Goal: Task Accomplishment & Management: Use online tool/utility

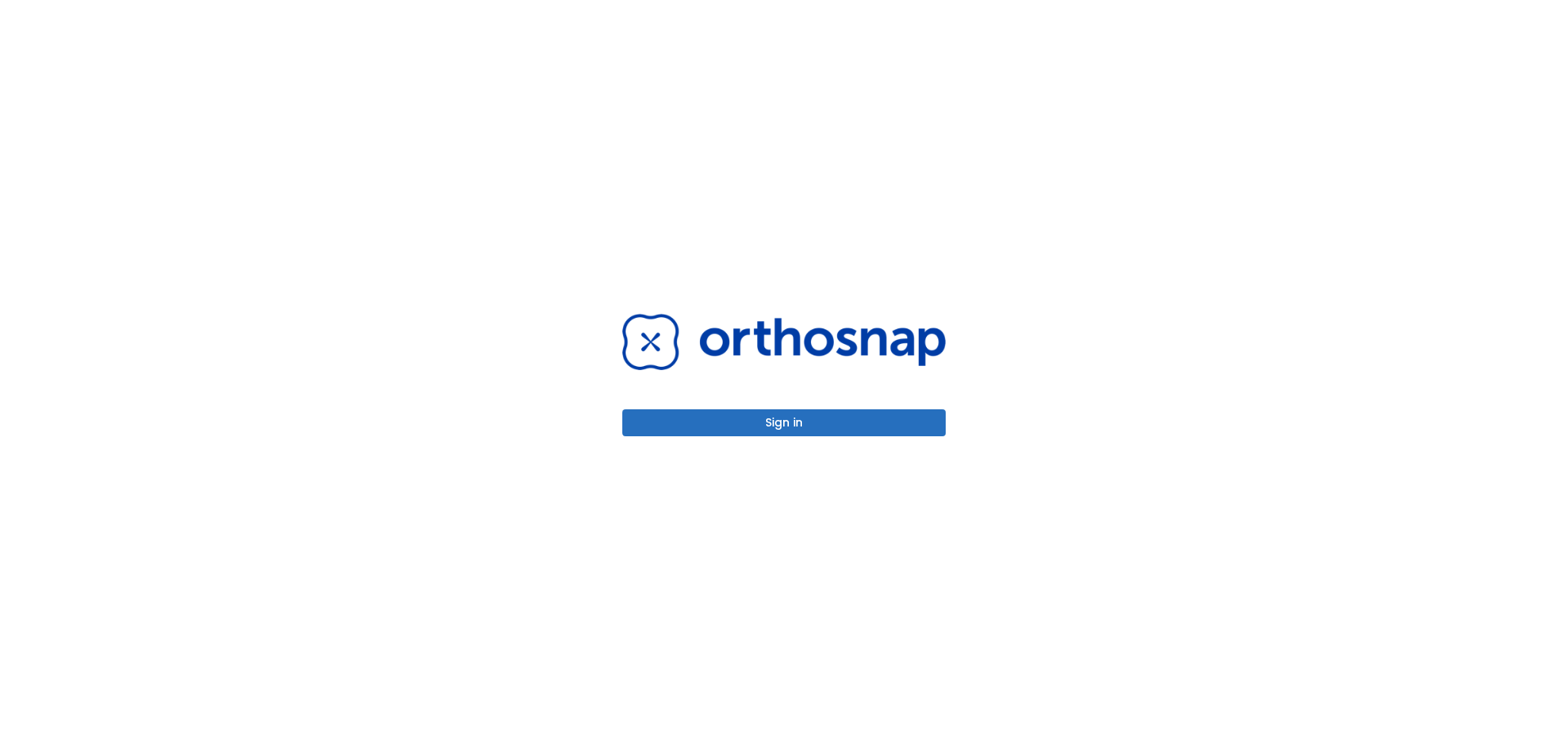
click at [838, 430] on button "Sign in" at bounding box center [784, 423] width 323 height 27
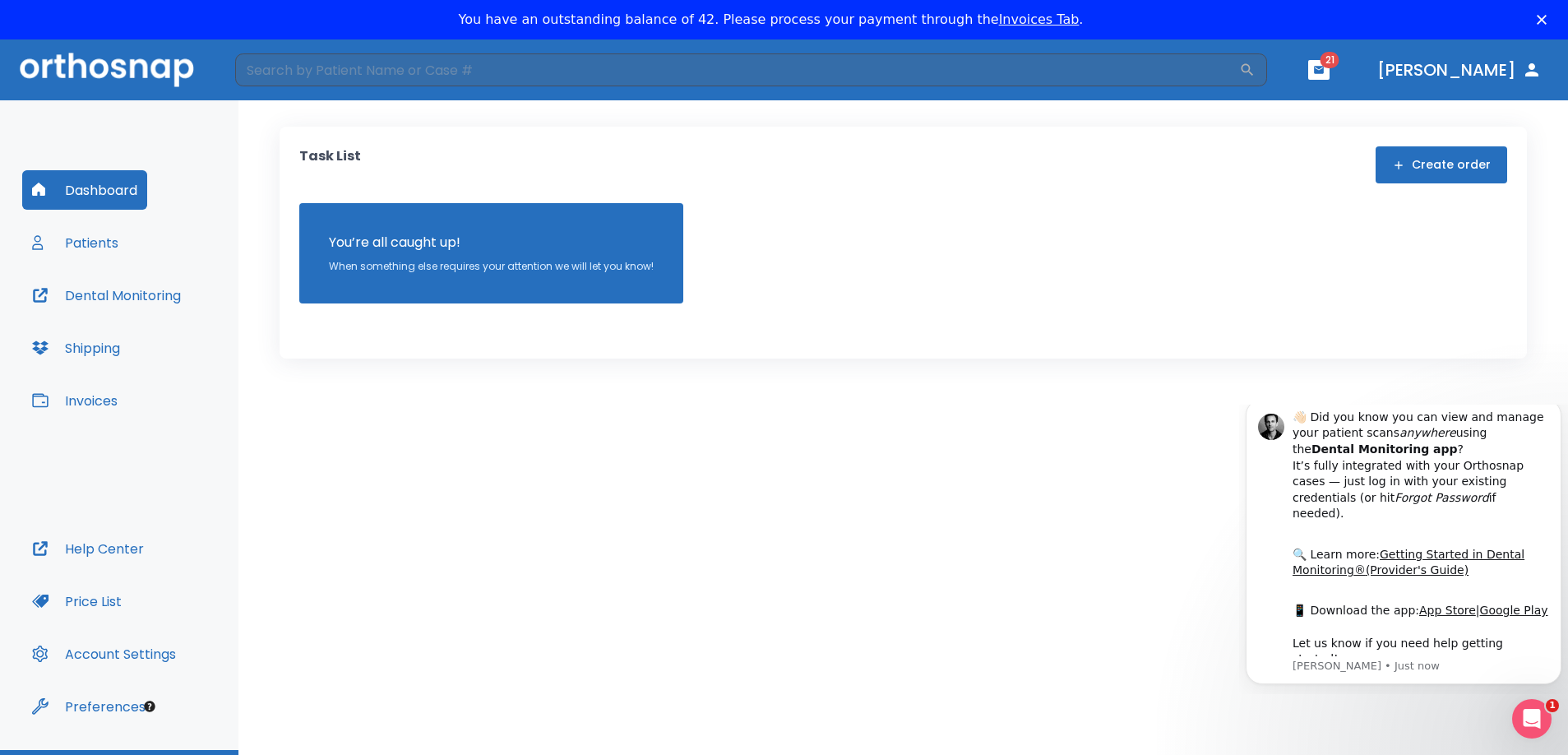
click at [103, 235] on button "Patients" at bounding box center [75, 242] width 106 height 39
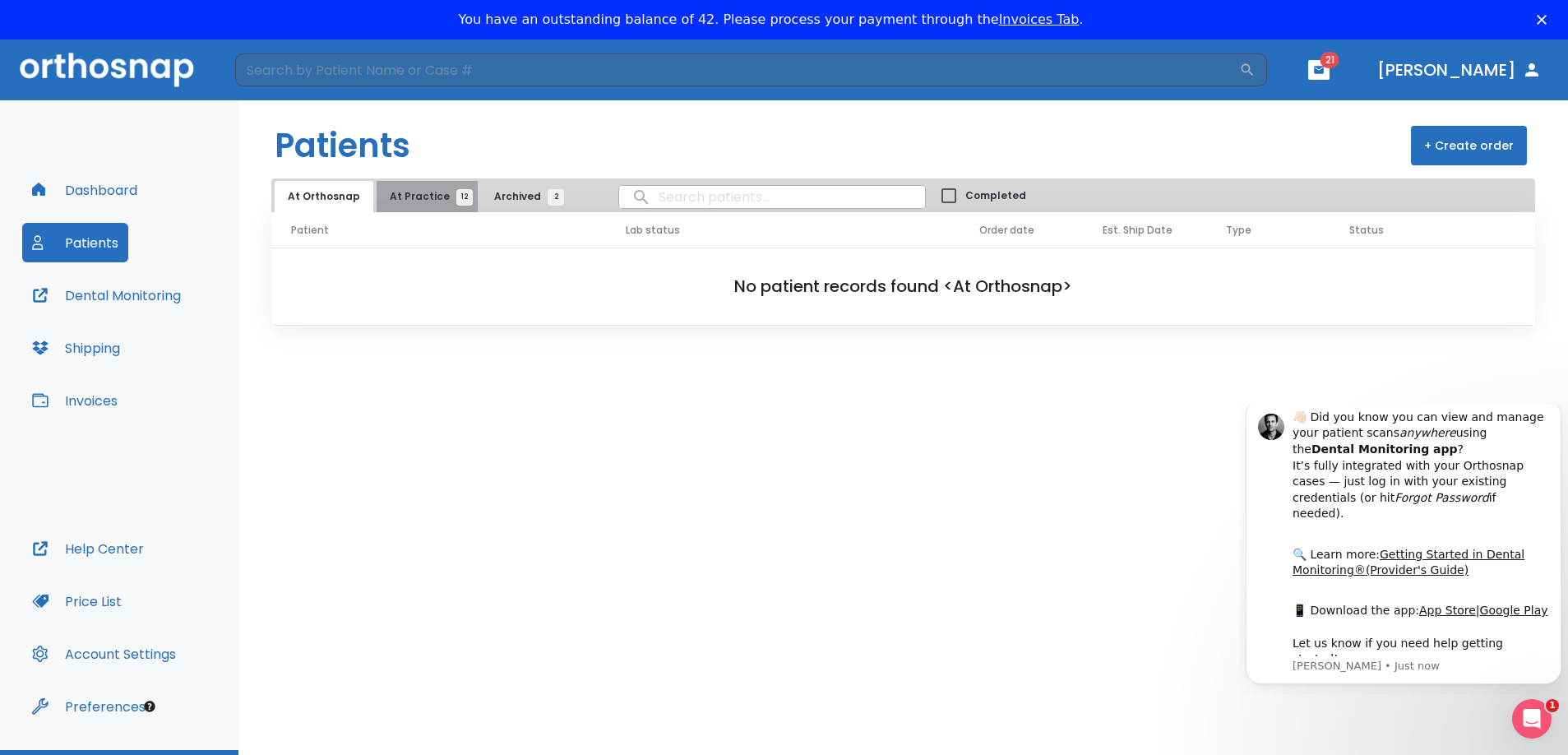
click at [457, 195] on span "12" at bounding box center [464, 196] width 16 height 16
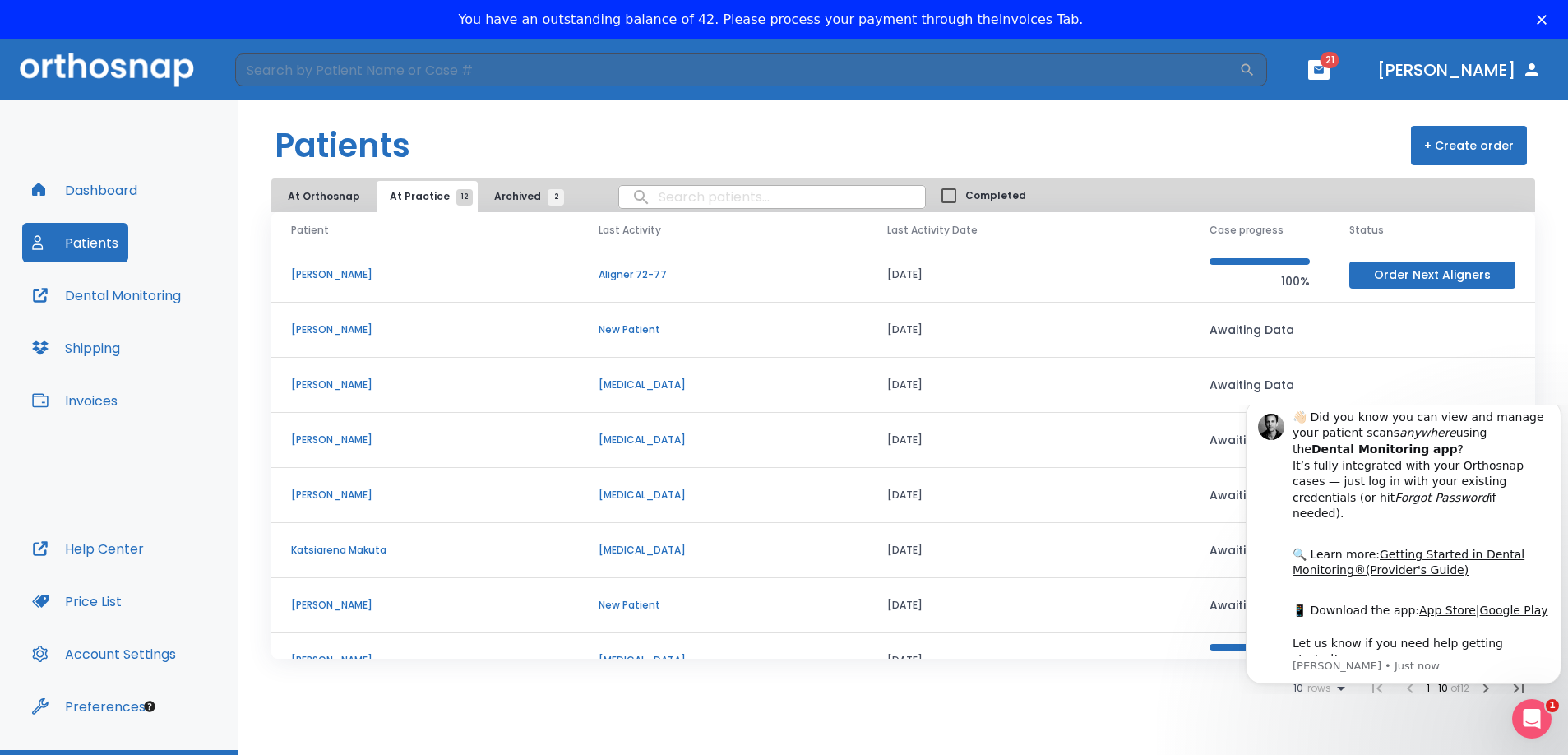
click at [337, 430] on td "Mikhail Makhov" at bounding box center [425, 439] width 307 height 55
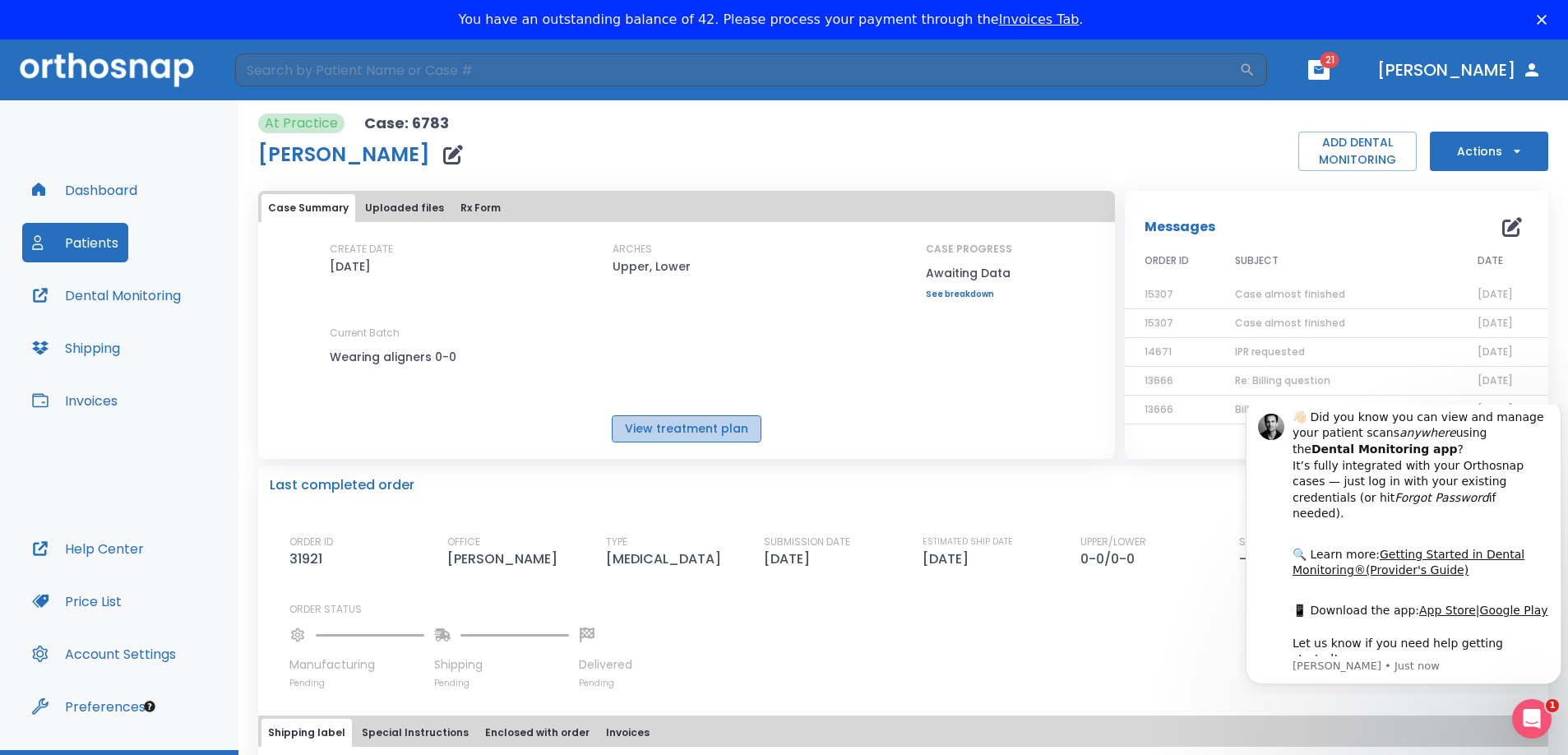
click at [744, 426] on button "View treatment plan" at bounding box center [686, 429] width 149 height 27
click at [462, 203] on button "Rx Form" at bounding box center [480, 207] width 53 height 28
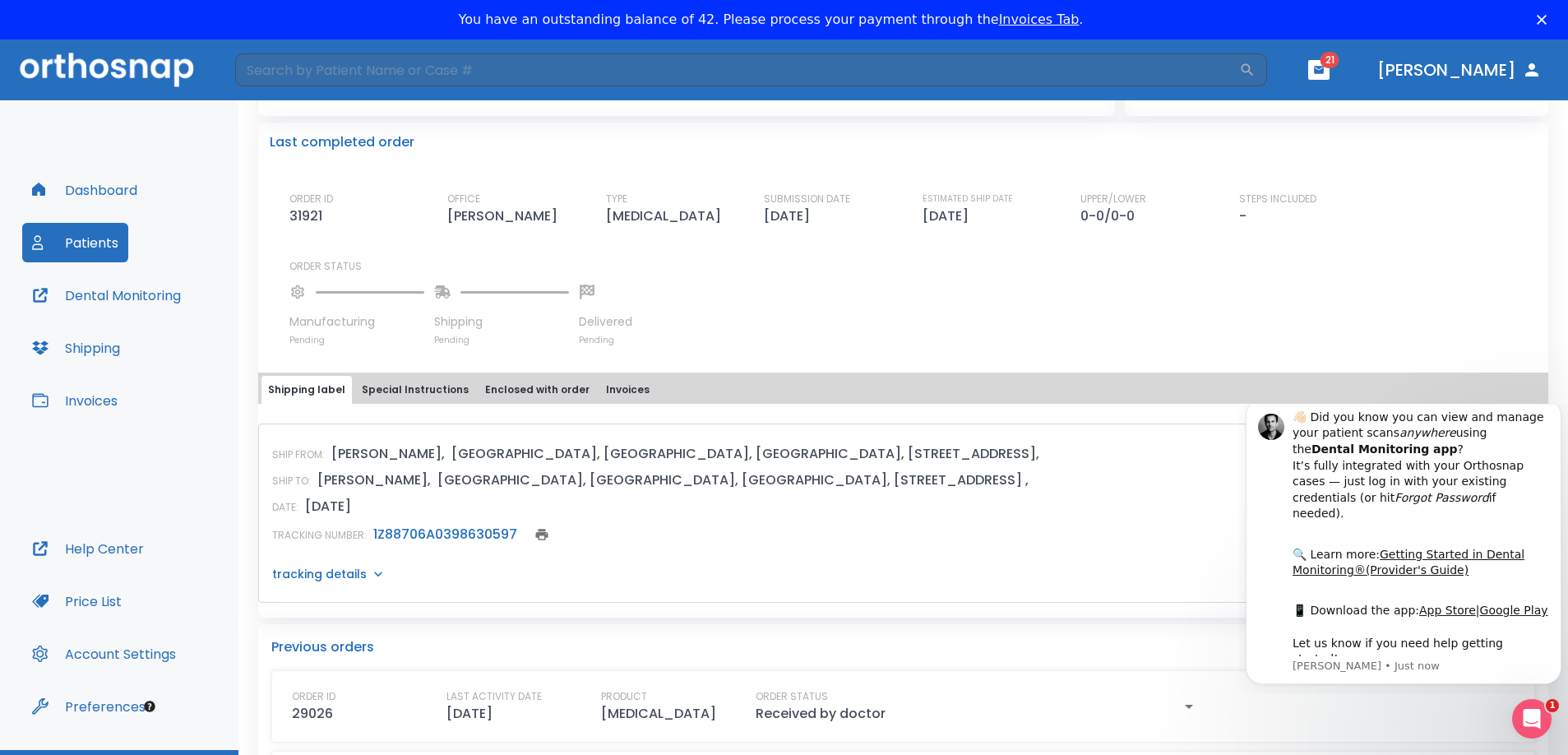
scroll to position [82, 0]
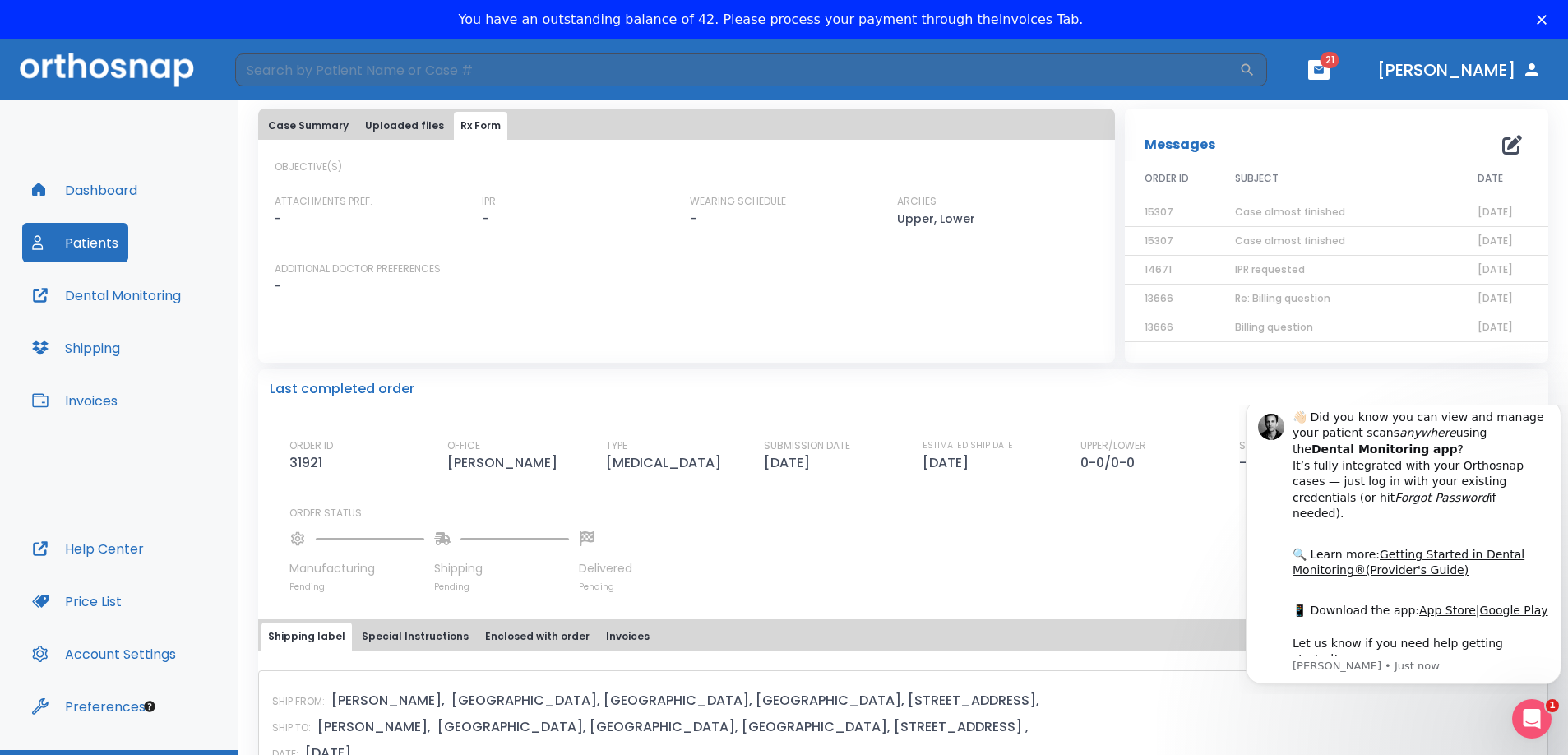
click at [315, 118] on button "Case Summary" at bounding box center [307, 125] width 93 height 28
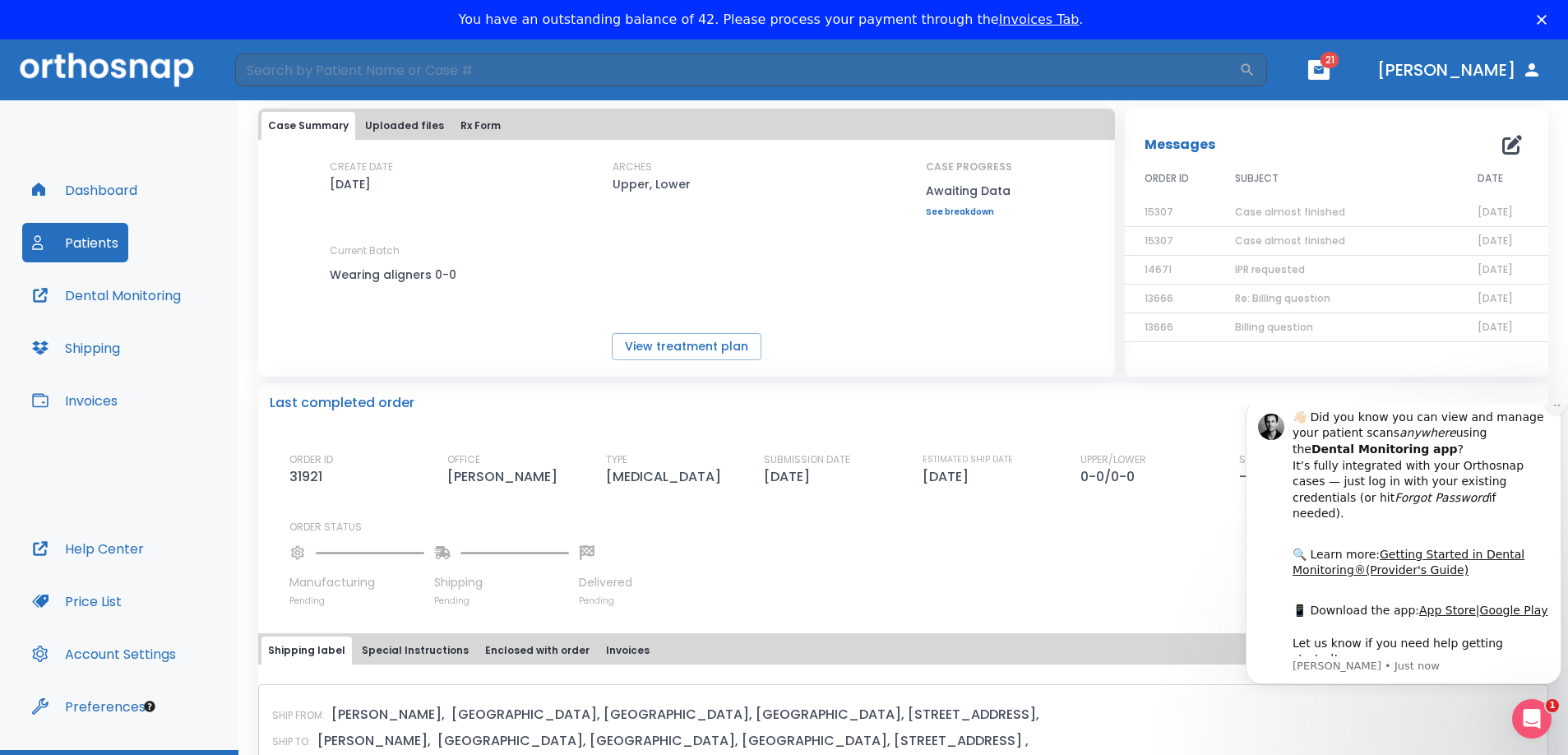
click at [1555, 407] on icon "Dismiss notification" at bounding box center [1555, 403] width 9 height 9
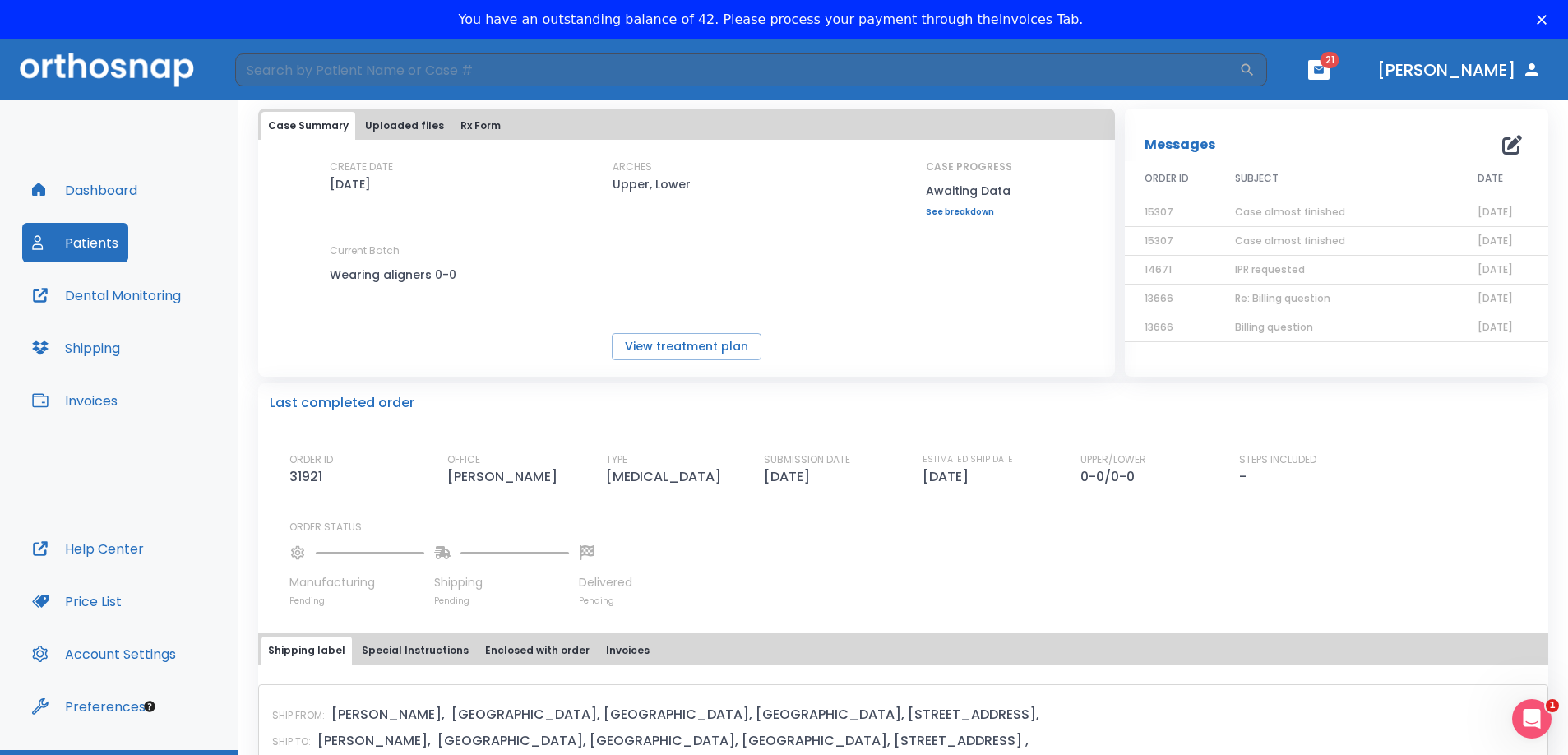
scroll to position [0, 0]
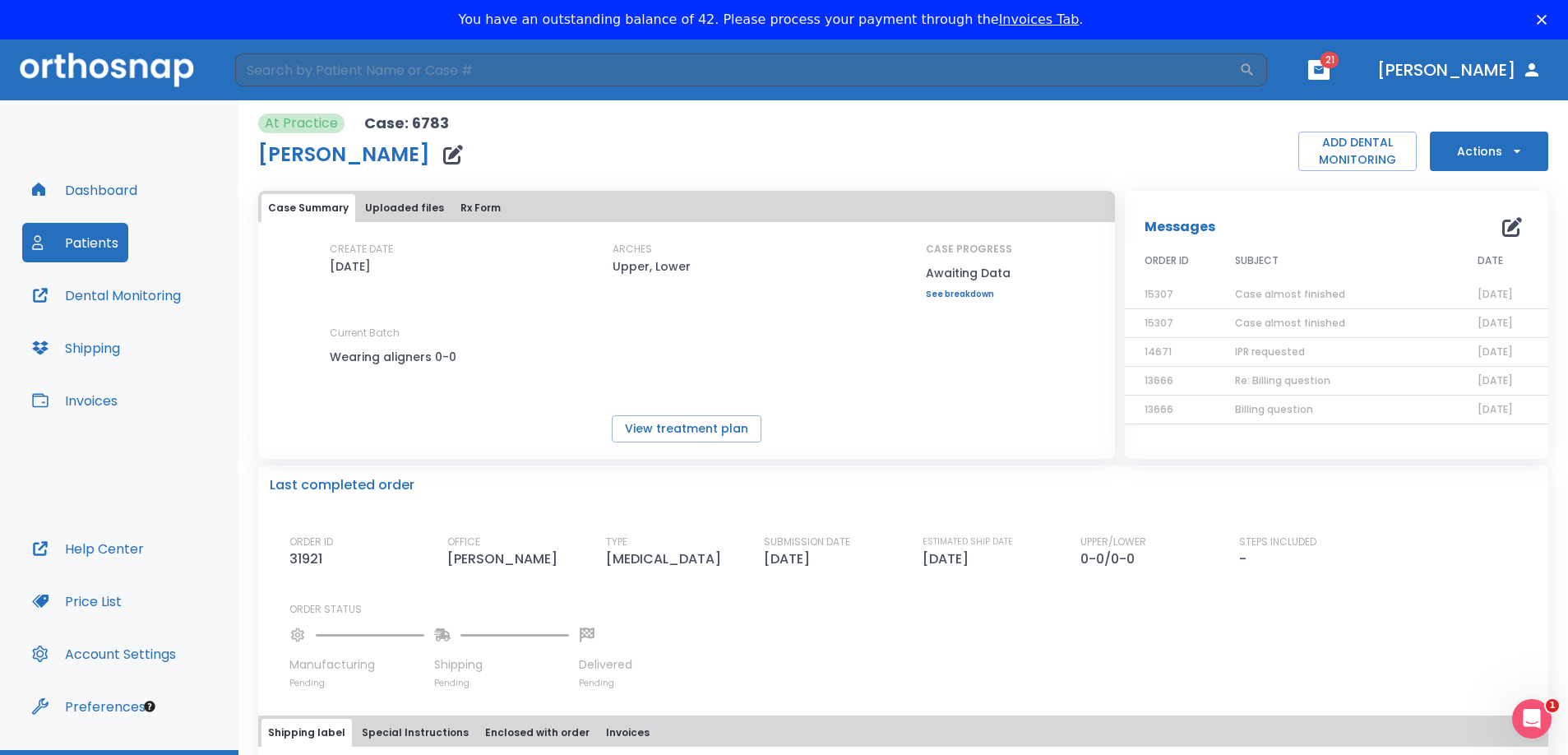
click at [972, 293] on link "See breakdown" at bounding box center [969, 294] width 87 height 10
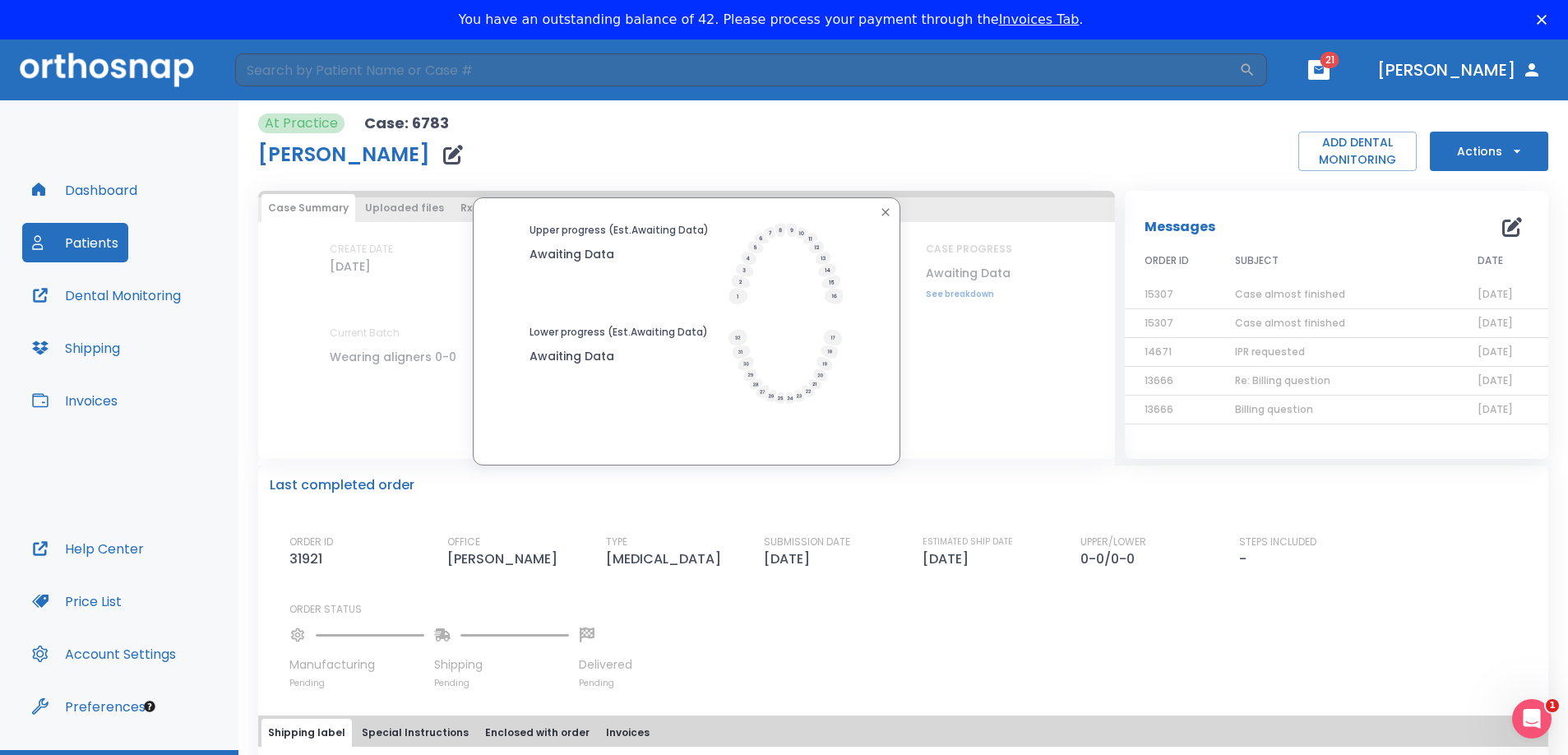
click at [881, 216] on icon "button" at bounding box center [885, 212] width 13 height 13
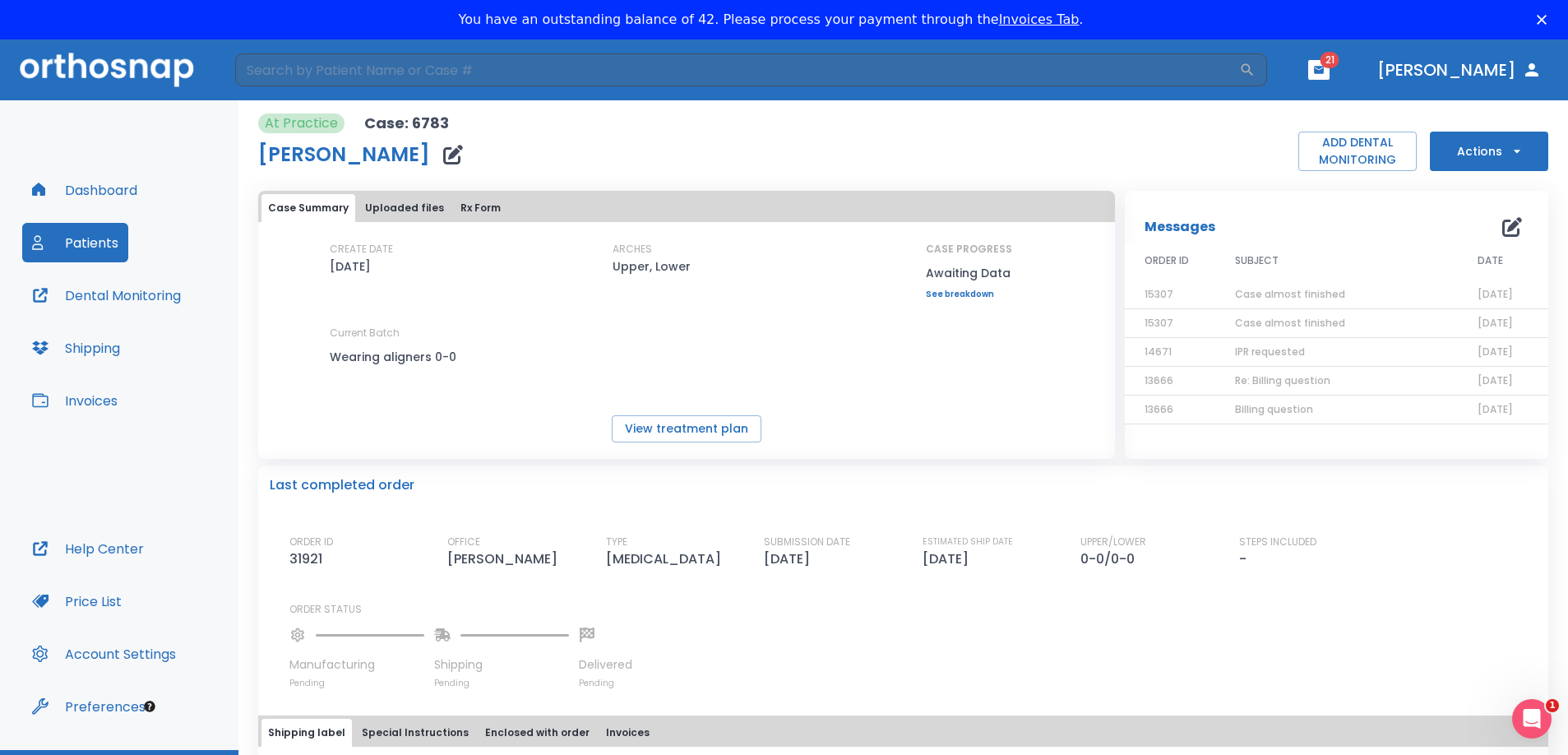
click at [443, 160] on icon "button" at bounding box center [453, 154] width 19 height 19
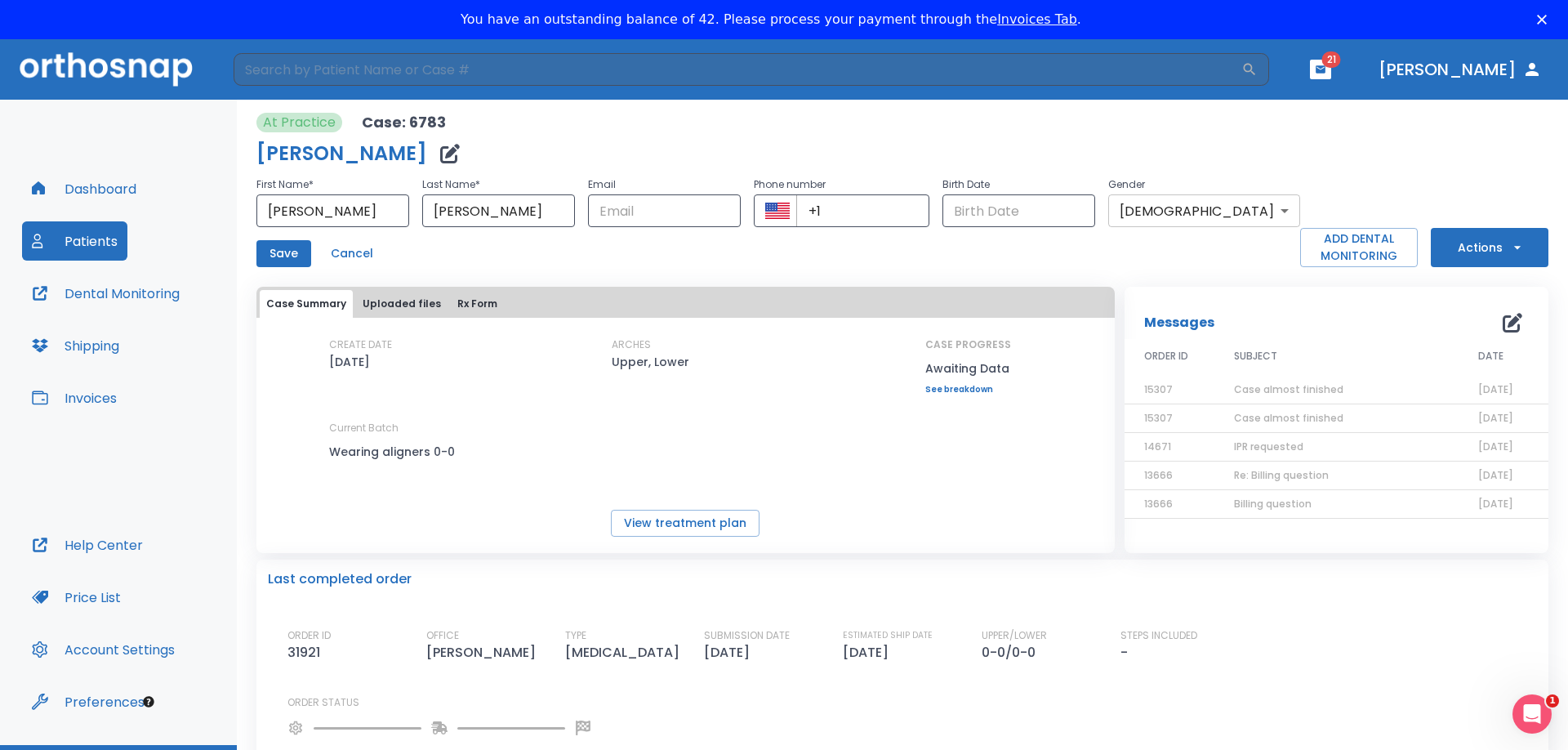
click at [1268, 211] on body "​ 21 Dr. Alekseeva Dashboard Patients Dental Monitoring Shipping Invoices Help …" at bounding box center [784, 414] width 1568 height 750
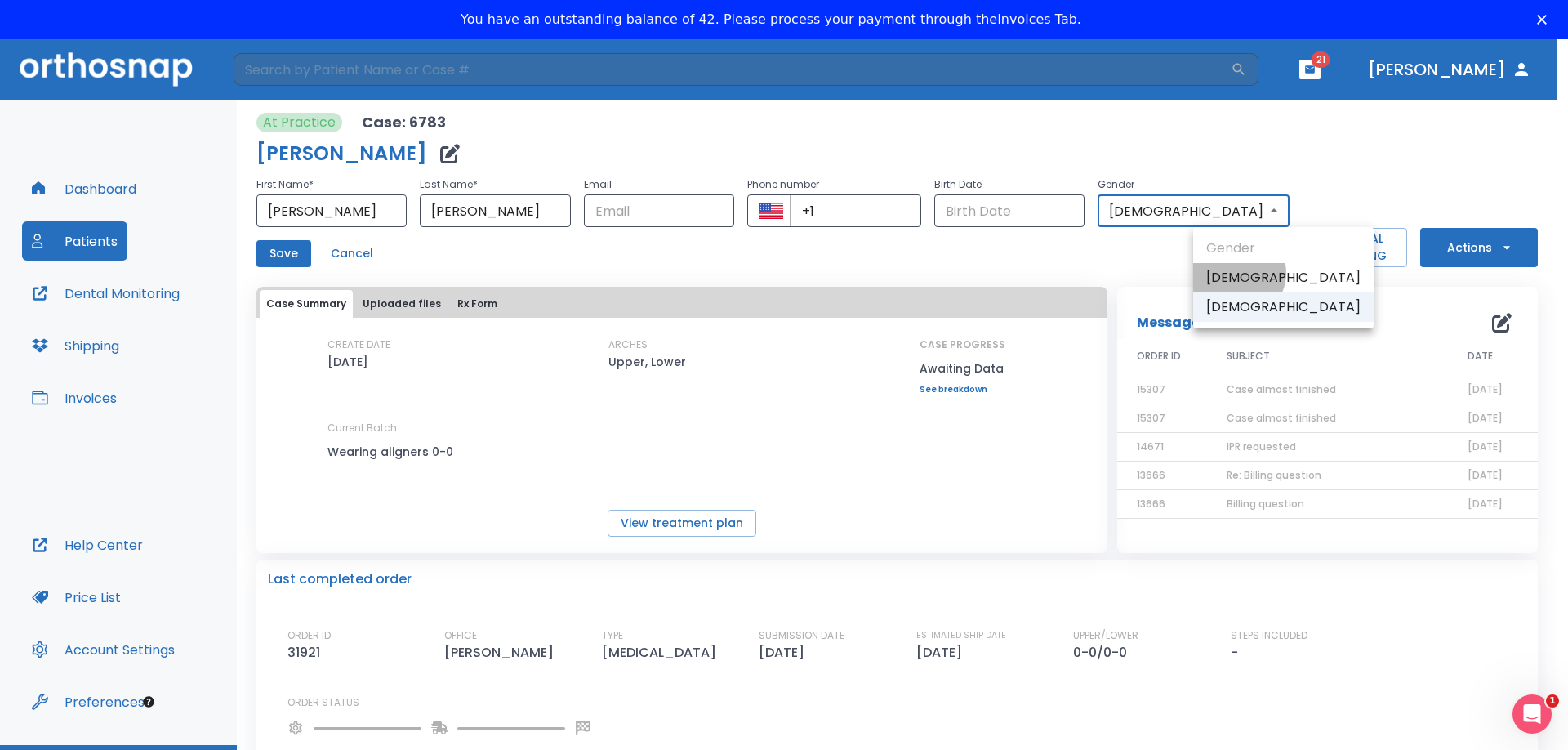
click at [1237, 273] on li "Male" at bounding box center [1283, 277] width 181 height 30
type input "1"
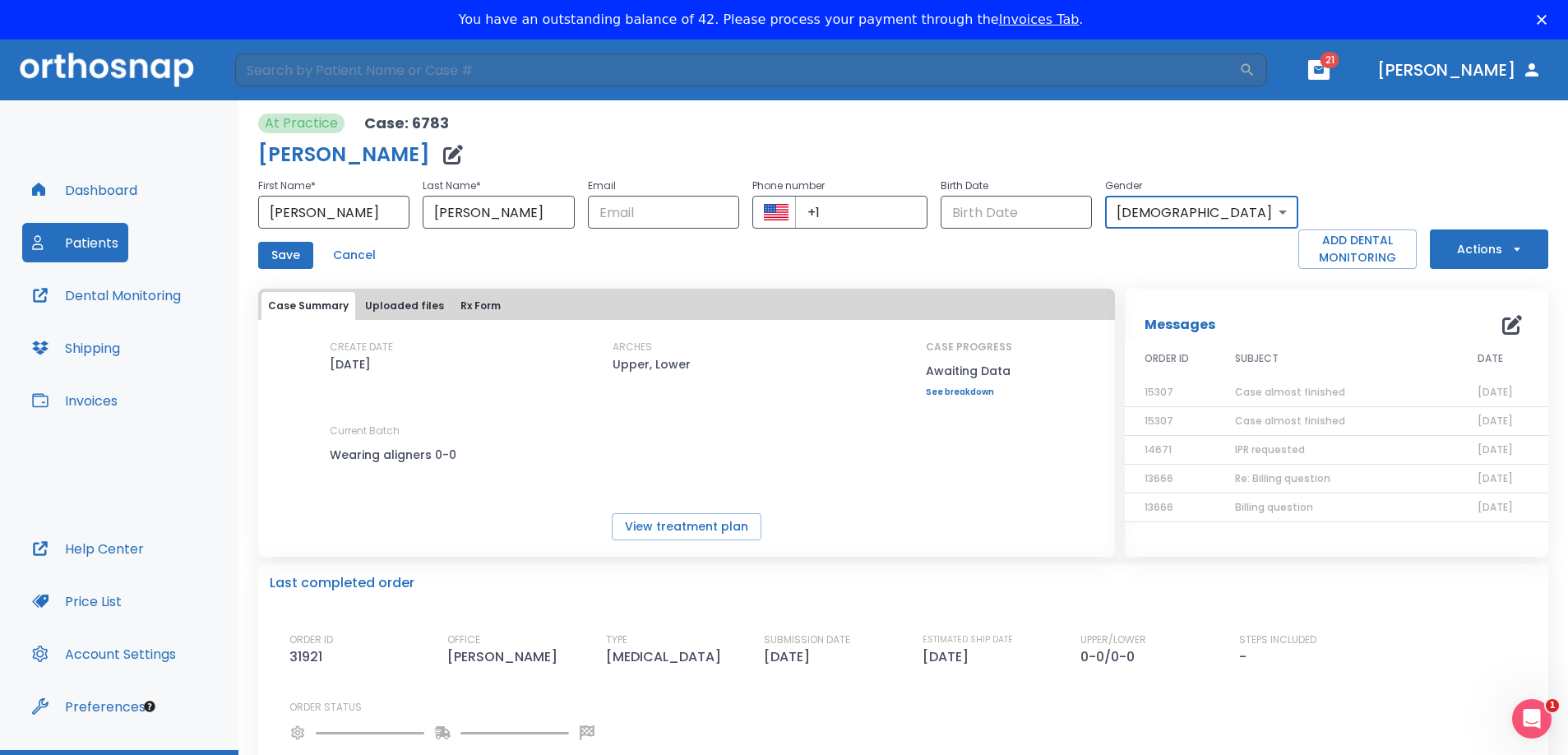
click at [1508, 246] on icon "button" at bounding box center [1516, 248] width 16 height 16
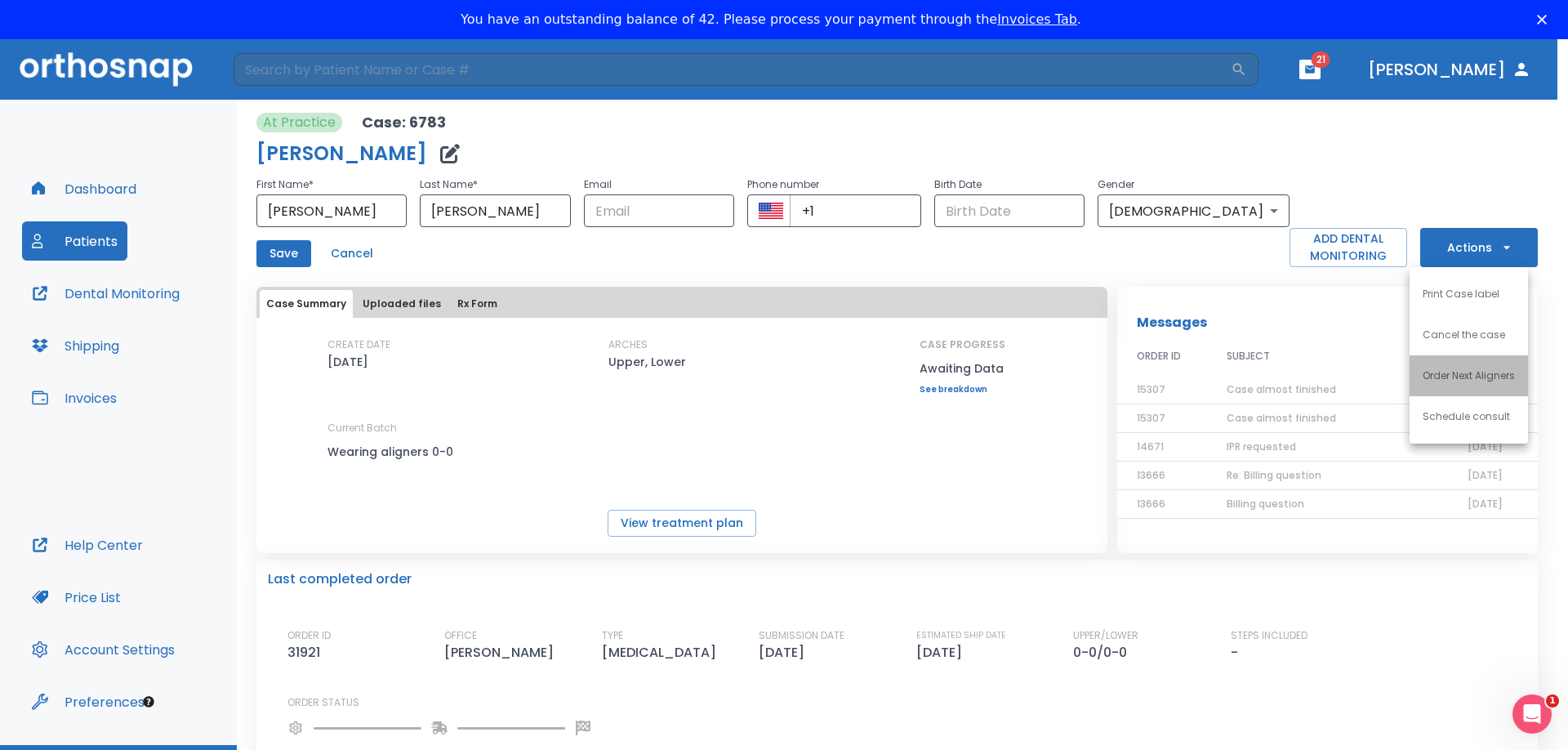
click at [1485, 377] on p "Order Next Aligners" at bounding box center [1469, 375] width 92 height 14
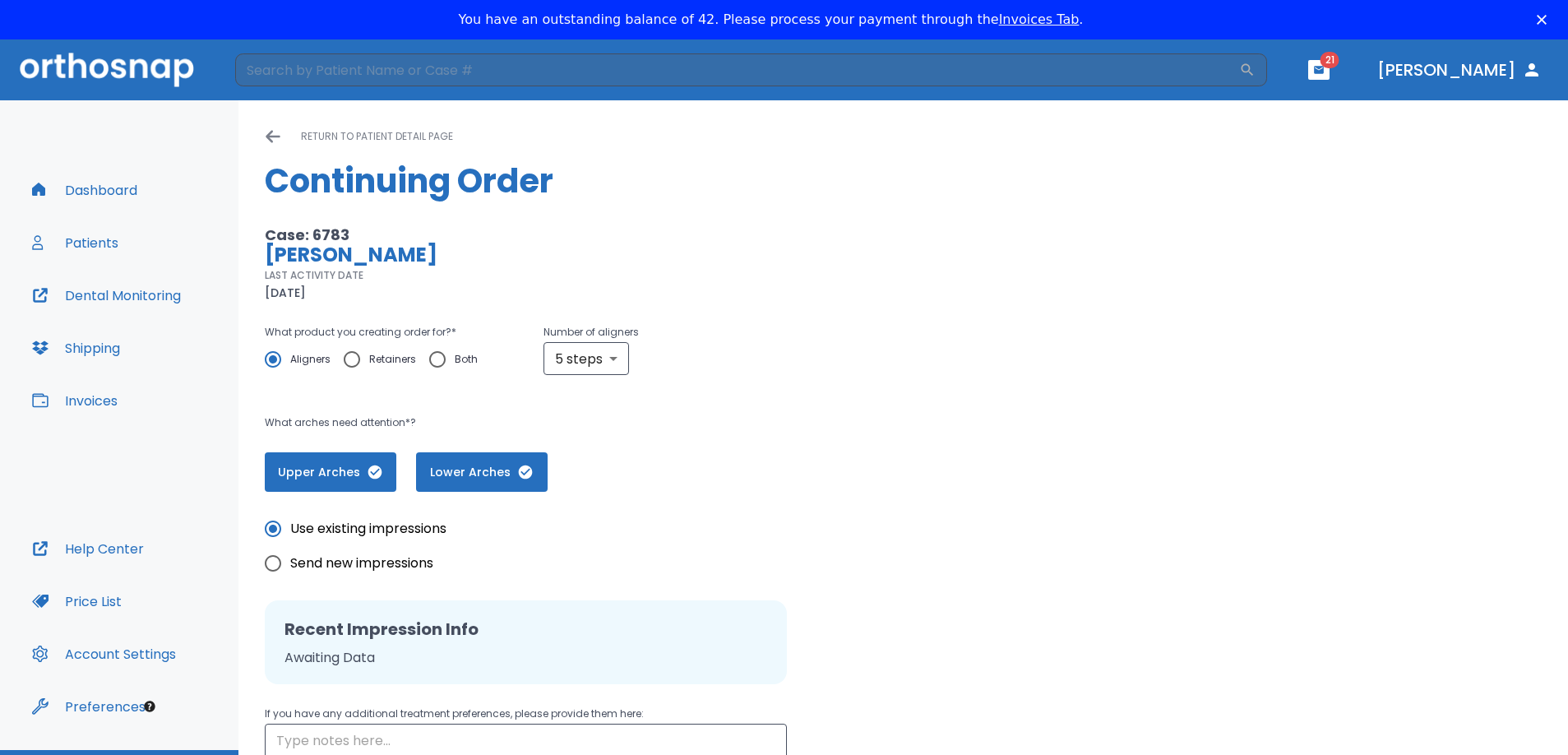
click at [350, 351] on input "Retainers" at bounding box center [352, 359] width 35 height 35
radio input "true"
click at [626, 358] on input "1" at bounding box center [593, 359] width 101 height 33
type input "2"
click at [626, 358] on input "2" at bounding box center [593, 359] width 101 height 33
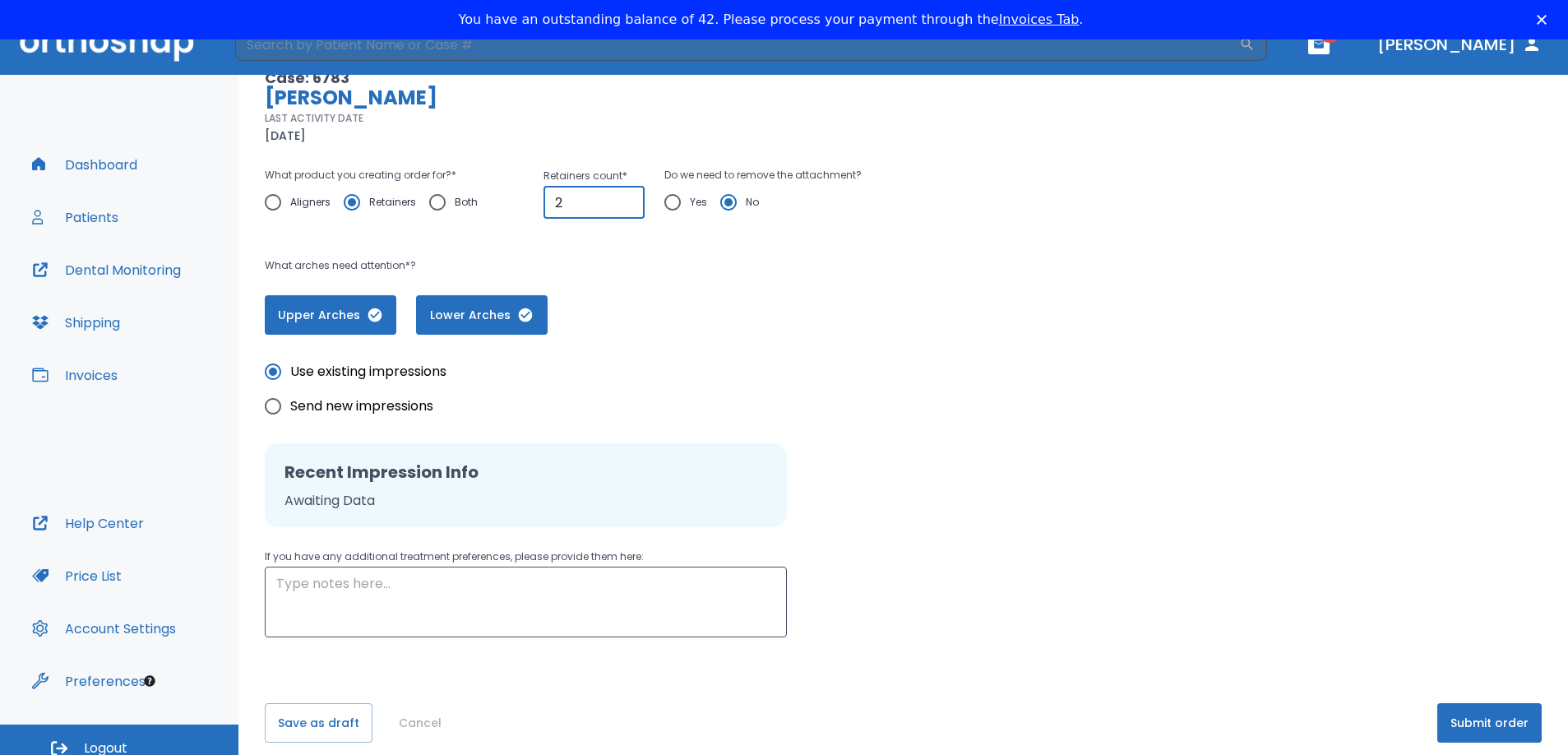
scroll to position [39, 0]
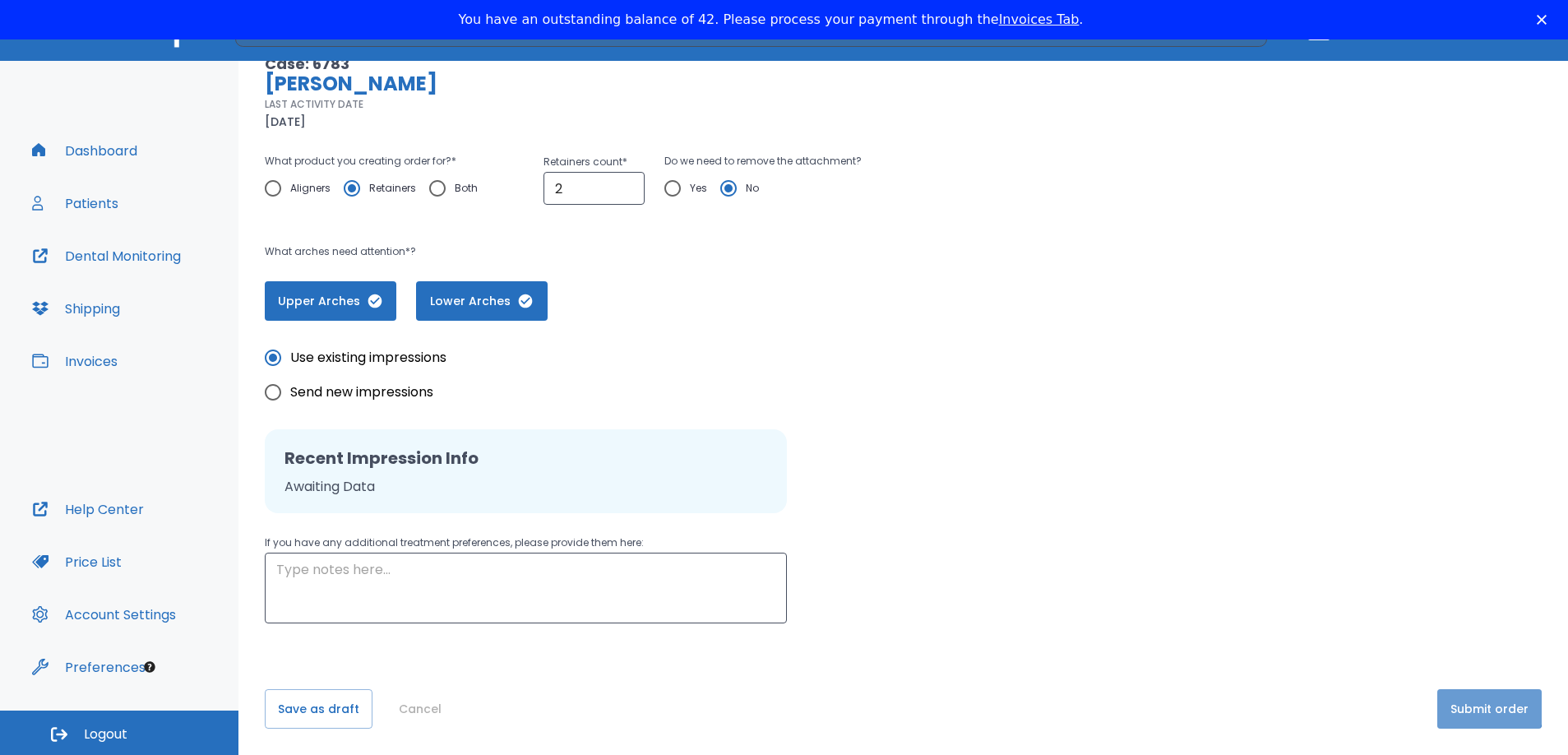
click at [1468, 703] on button "Submit order" at bounding box center [1489, 708] width 104 height 39
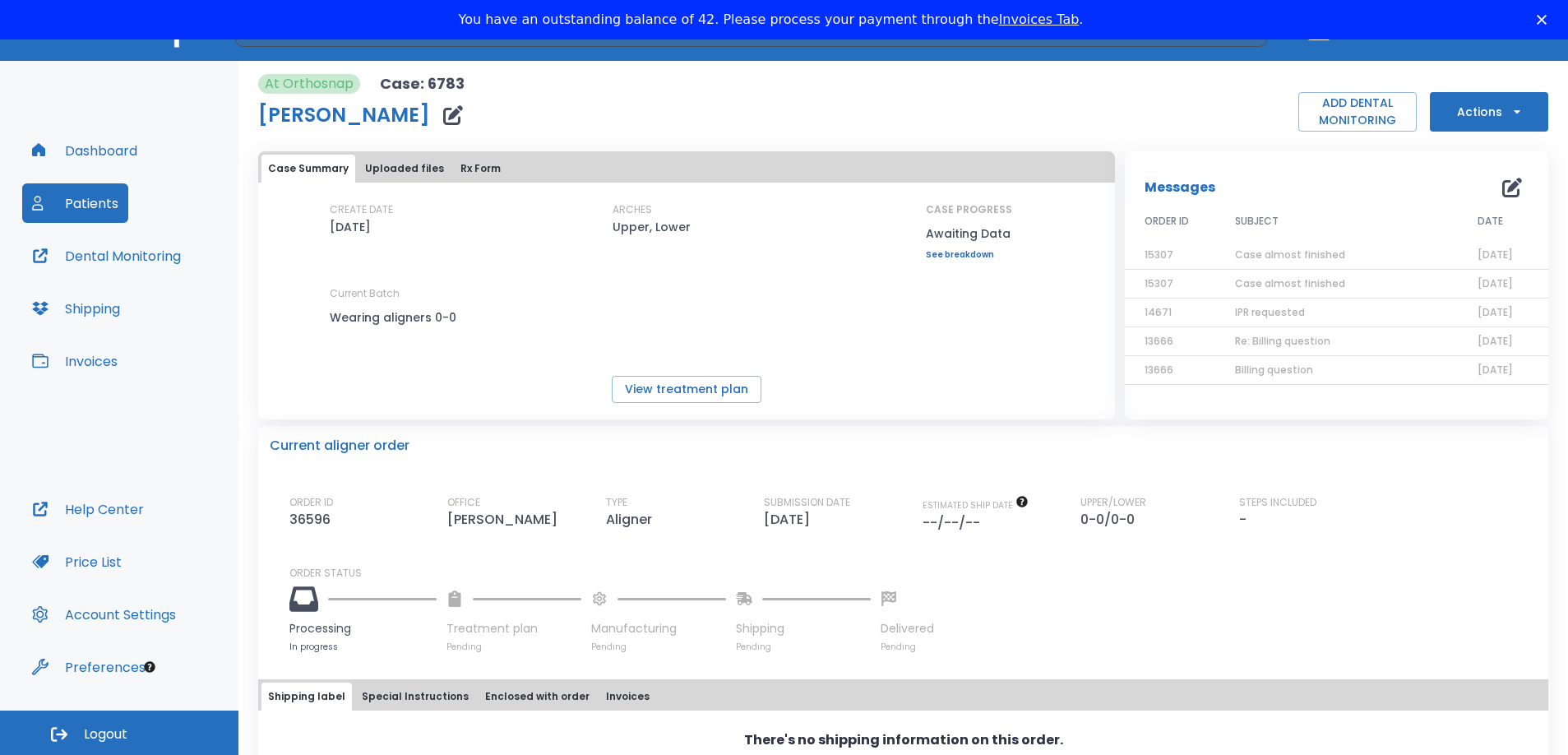
scroll to position [82, 0]
